Goal: Task Accomplishment & Management: Use online tool/utility

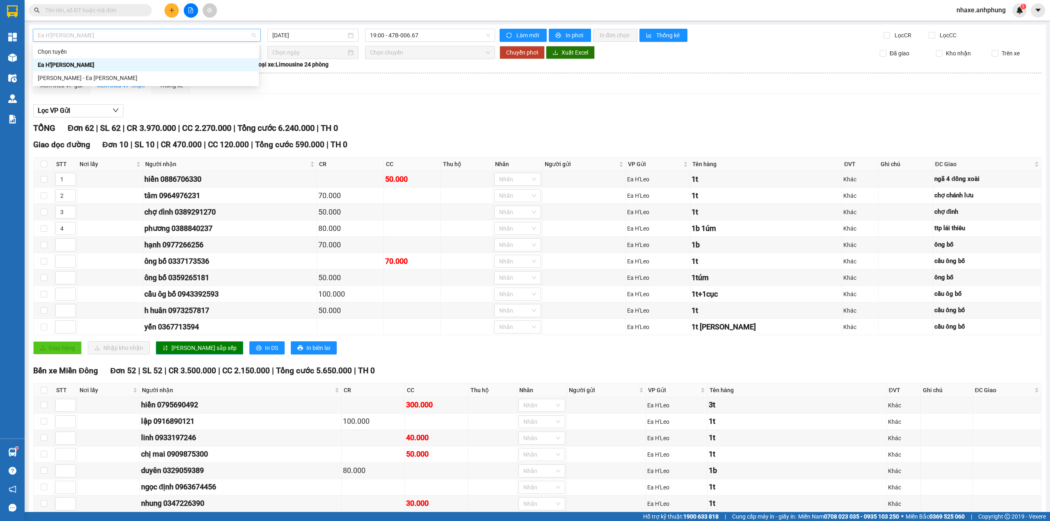
click at [154, 39] on span "Ea H'[PERSON_NAME]" at bounding box center [147, 35] width 218 height 12
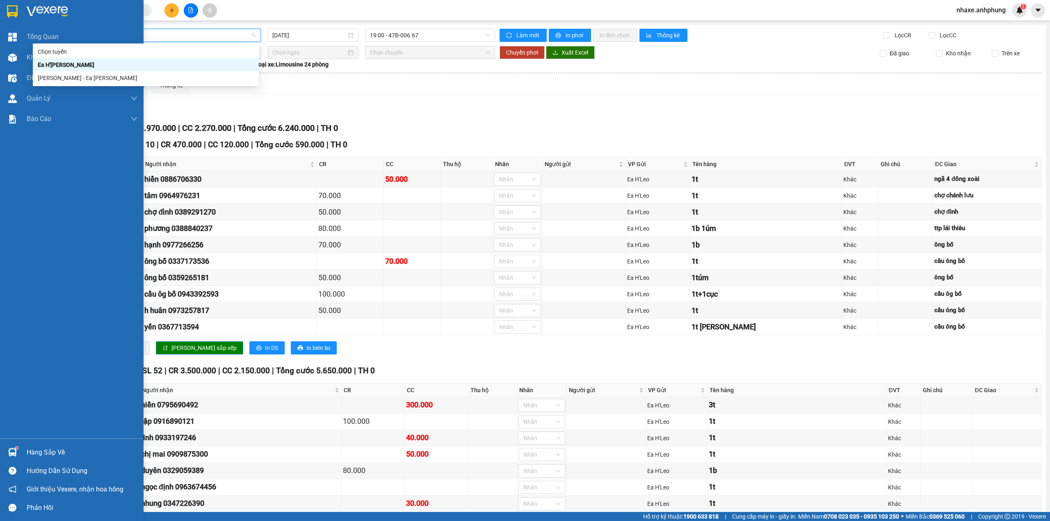
click at [64, 9] on img at bounding box center [47, 11] width 41 height 12
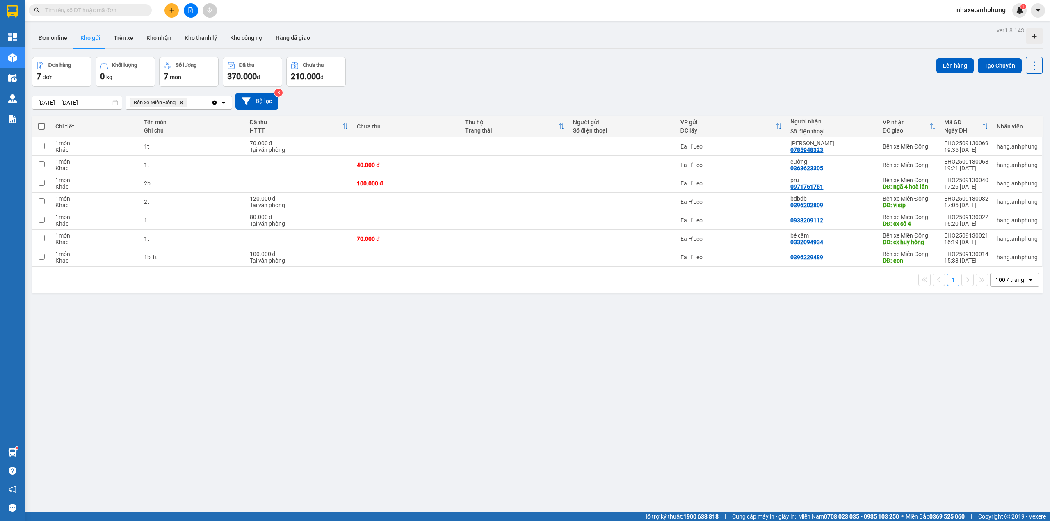
click at [40, 124] on span at bounding box center [41, 126] width 7 height 7
click at [41, 122] on input "checkbox" at bounding box center [41, 122] width 0 height 0
checkbox input "true"
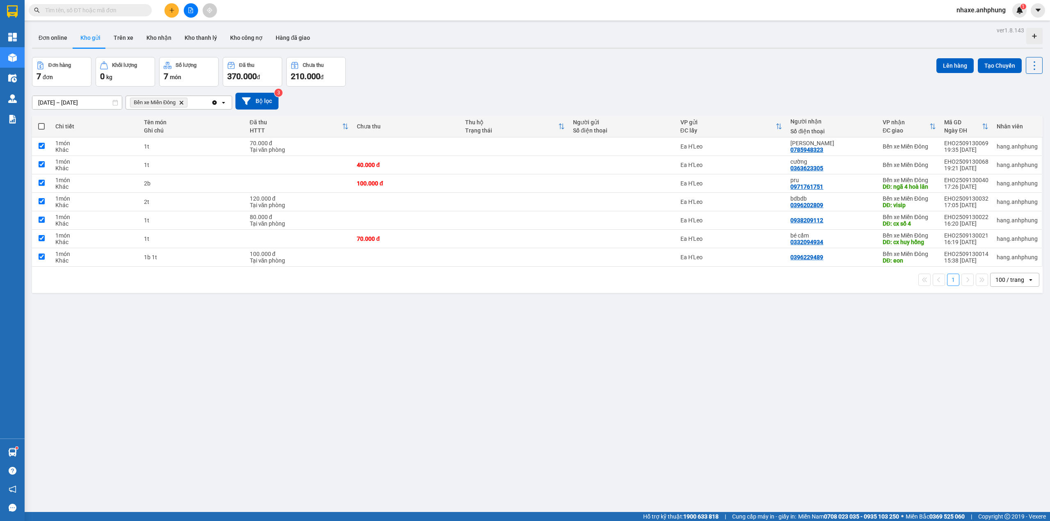
checkbox input "true"
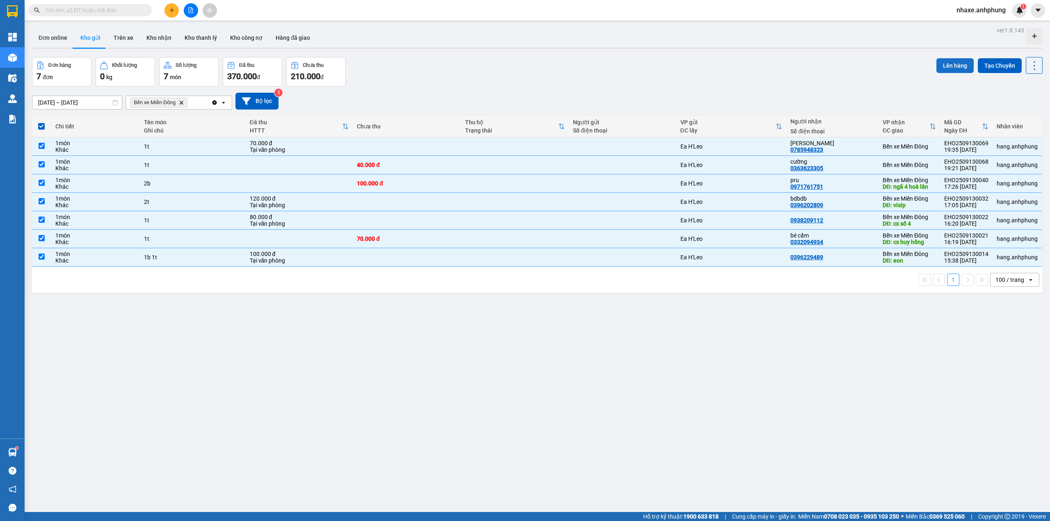
click at [944, 64] on button "Lên hàng" at bounding box center [954, 65] width 37 height 15
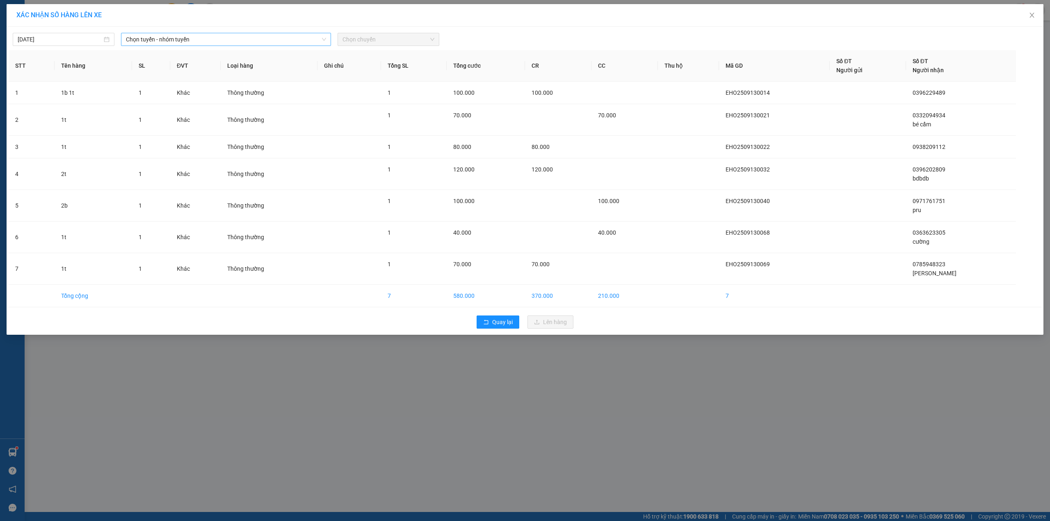
click at [179, 37] on span "Chọn tuyến - nhóm tuyến" at bounding box center [226, 39] width 200 height 12
click at [176, 84] on li "Ea H'[PERSON_NAME]" at bounding box center [226, 82] width 210 height 13
click at [385, 40] on span "Chọn chuyến" at bounding box center [388, 39] width 92 height 12
click at [387, 84] on div "21:00 - 47H-036.79" at bounding box center [374, 82] width 64 height 9
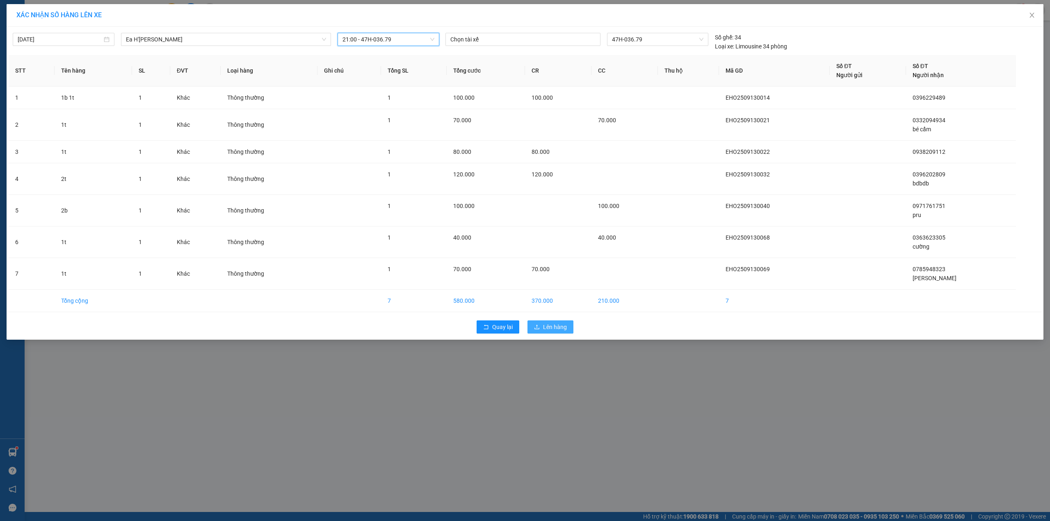
click at [551, 330] on span "Lên hàng" at bounding box center [555, 326] width 24 height 9
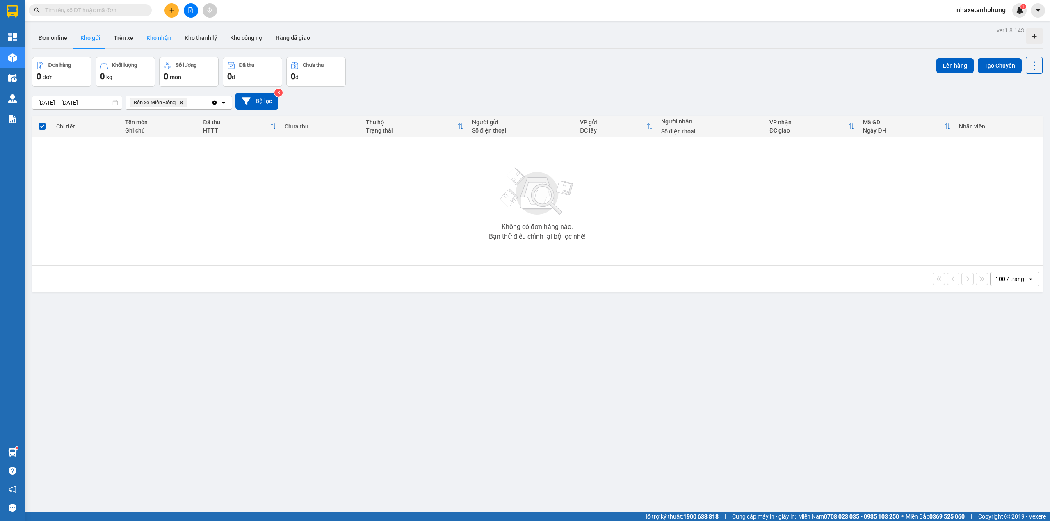
click at [150, 41] on button "Kho nhận" at bounding box center [159, 38] width 38 height 20
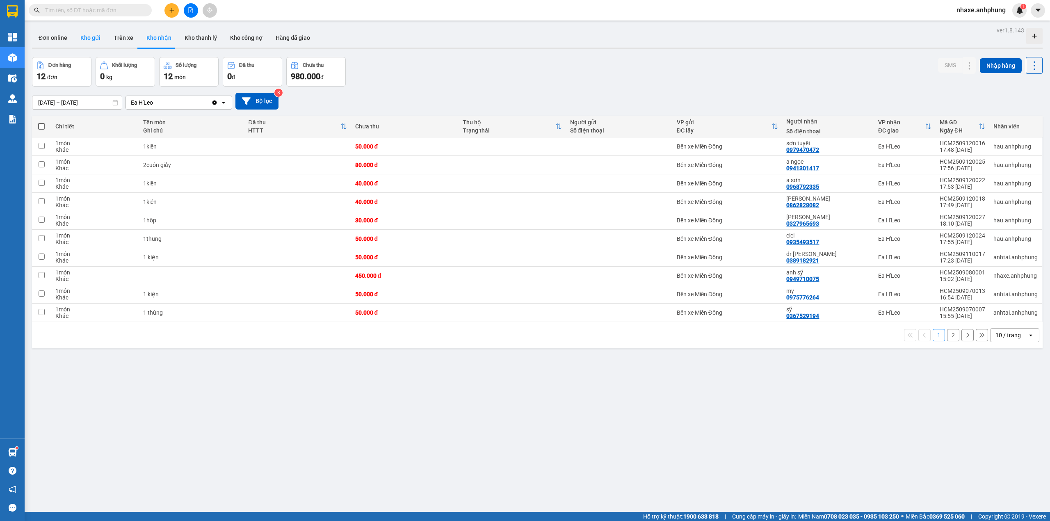
click at [91, 36] on button "Kho gửi" at bounding box center [90, 38] width 33 height 20
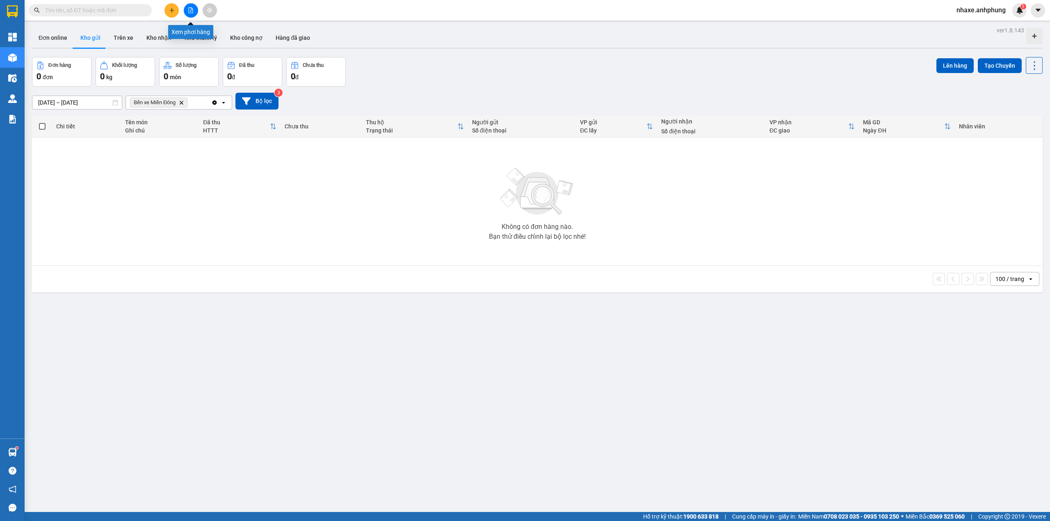
click at [184, 8] on button at bounding box center [191, 10] width 14 height 14
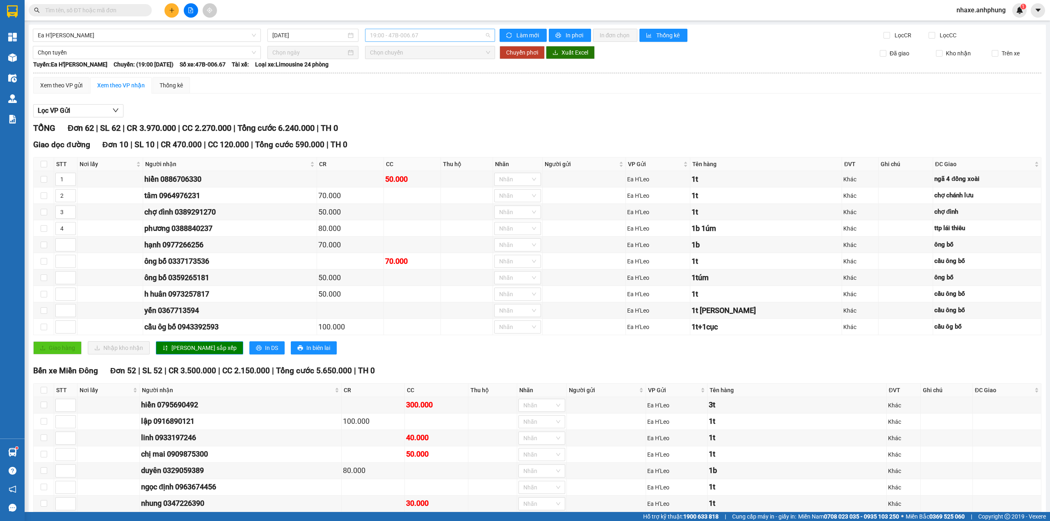
click at [420, 38] on span "19:00 - 47B-006.67" at bounding box center [430, 35] width 121 height 12
click at [413, 75] on div "21:00 - 47H-036.79" at bounding box center [399, 77] width 64 height 9
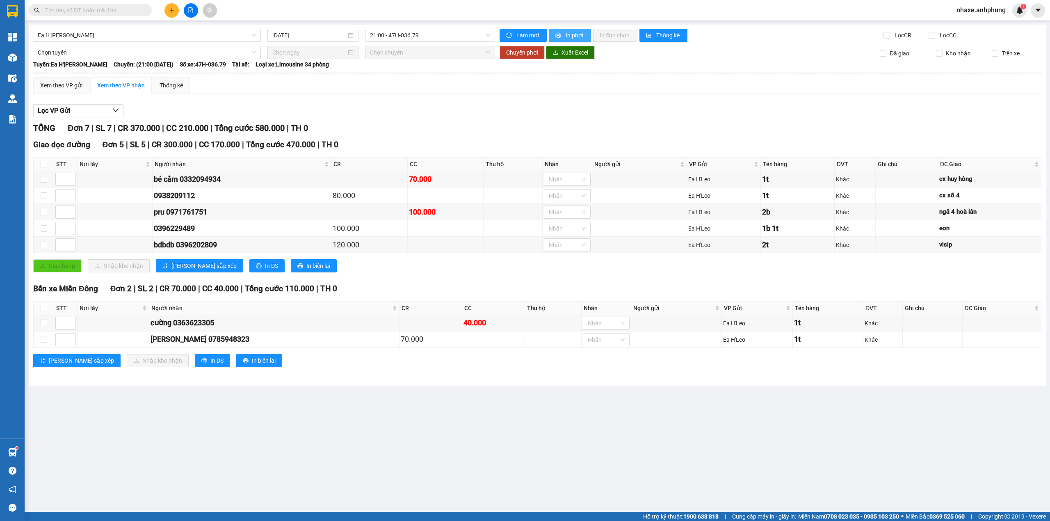
click at [566, 35] on span "In phơi" at bounding box center [574, 35] width 19 height 9
